Goal: Find specific page/section: Find specific page/section

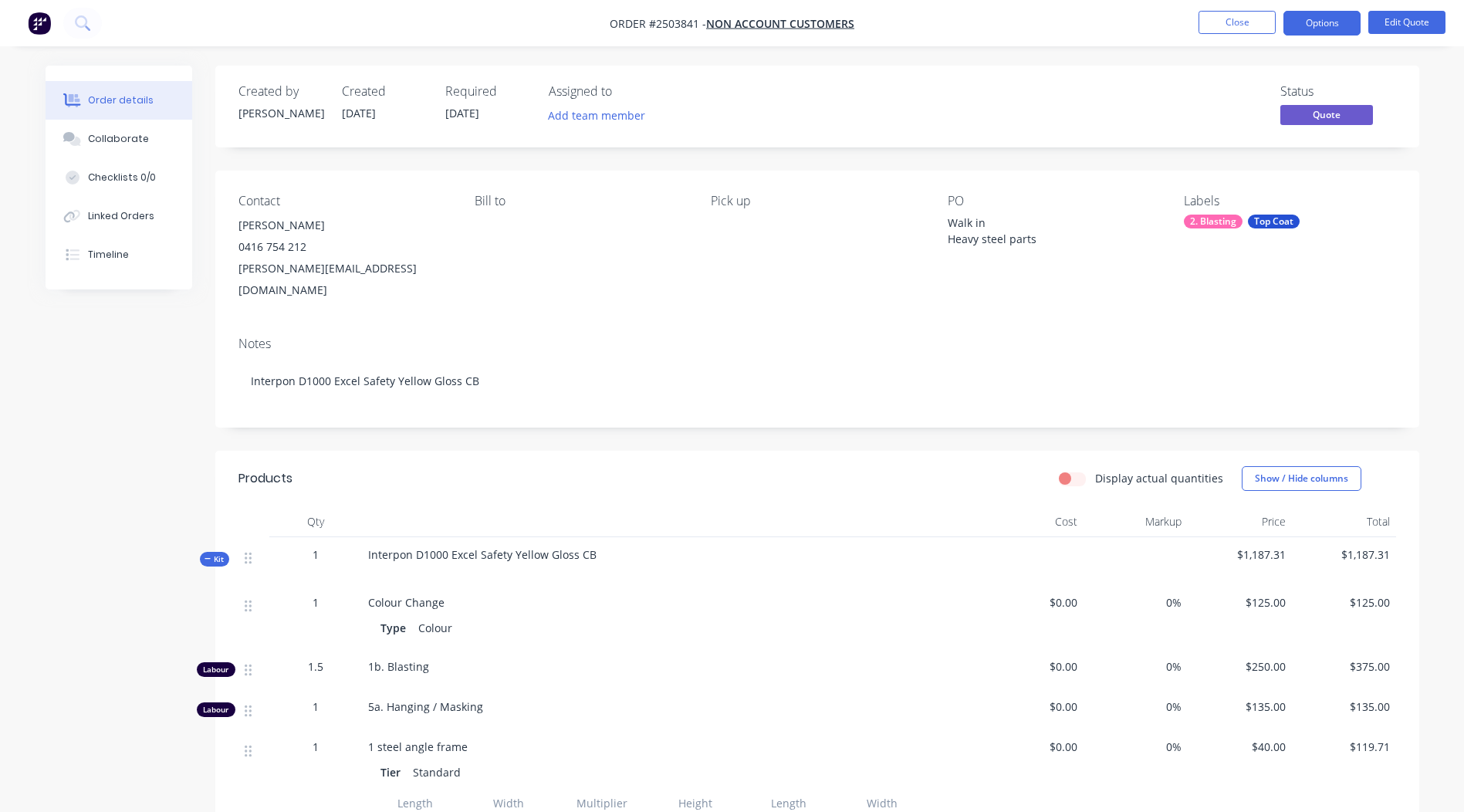
click at [1229, 20] on button "Close" at bounding box center [1237, 22] width 77 height 23
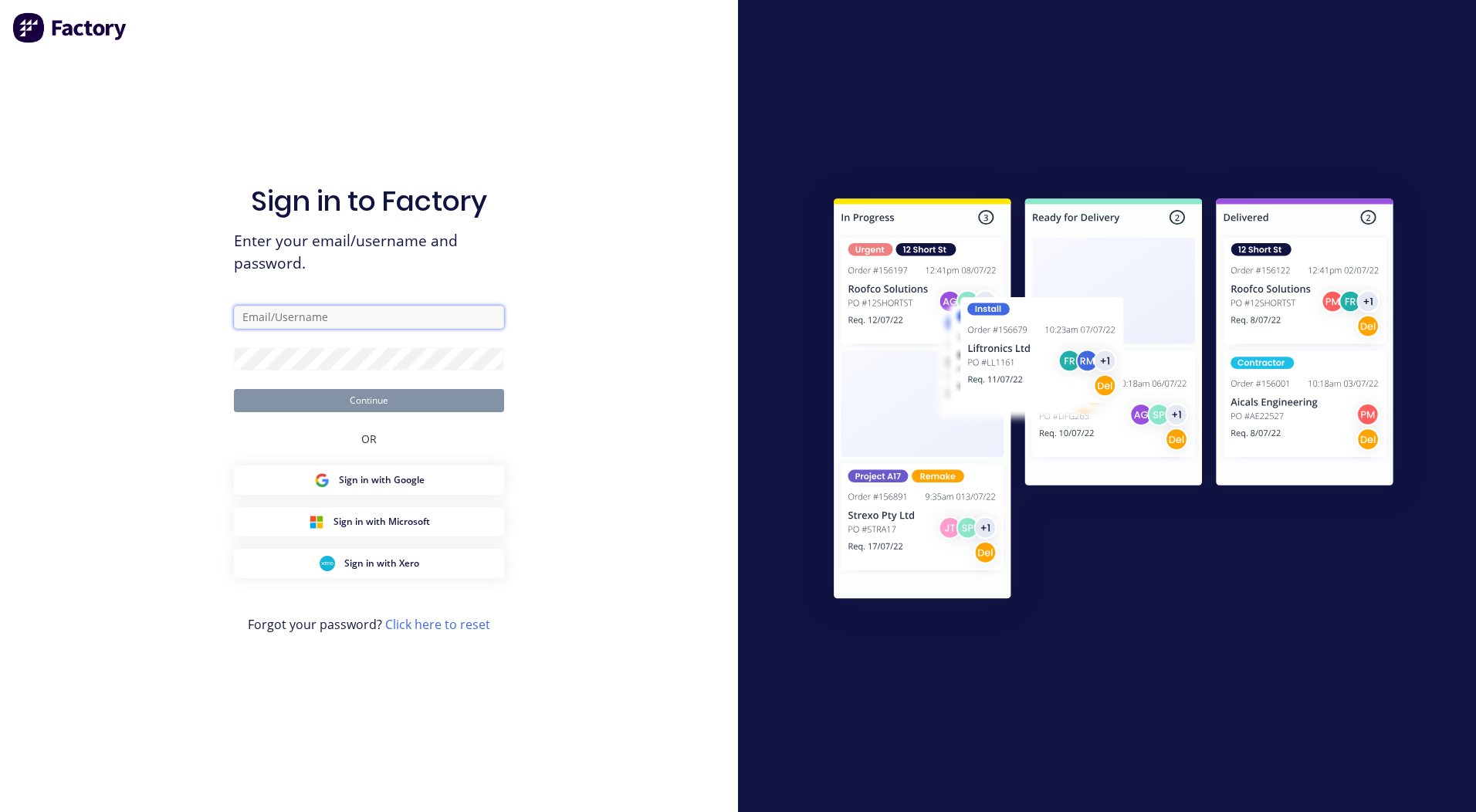
click at [309, 312] on input "text" at bounding box center [369, 317] width 270 height 23
type input "[PERSON_NAME][EMAIL_ADDRESS][DOMAIN_NAME]"
click at [307, 404] on button "Continue" at bounding box center [369, 401] width 270 height 23
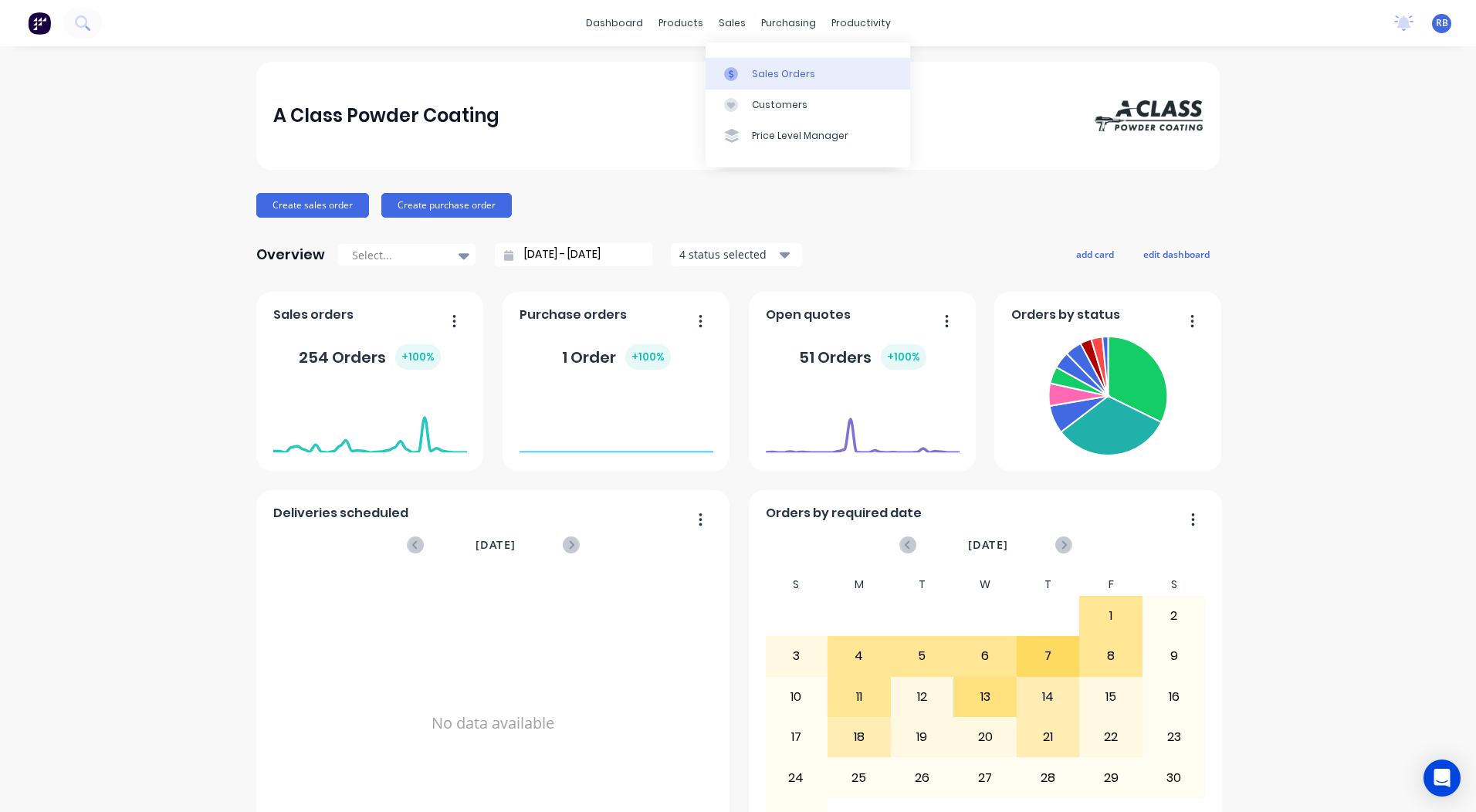
click at [741, 61] on link "Sales Orders" at bounding box center [807, 73] width 204 height 31
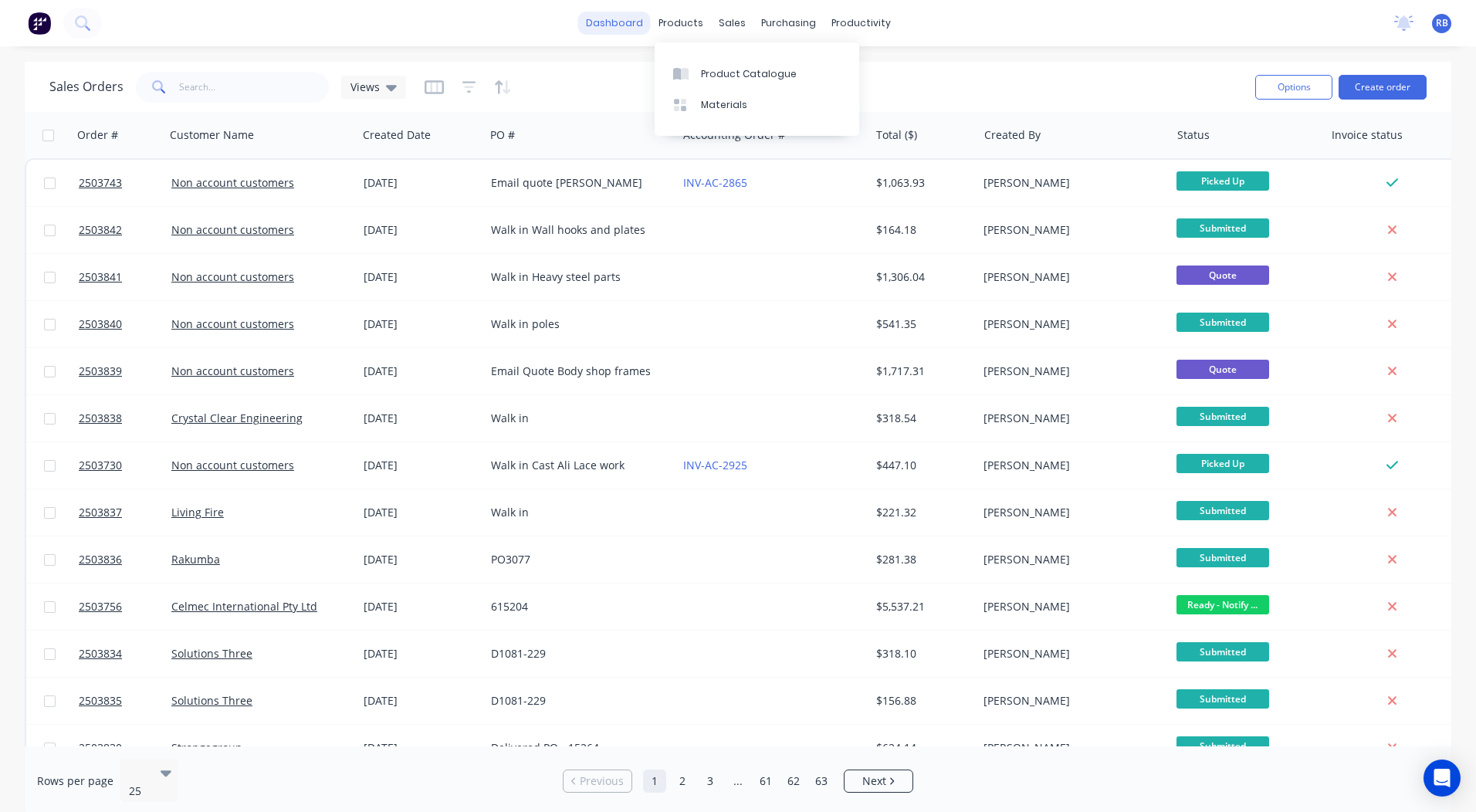
click at [621, 22] on link "dashboard" at bounding box center [614, 23] width 72 height 23
